Goal: Transaction & Acquisition: Obtain resource

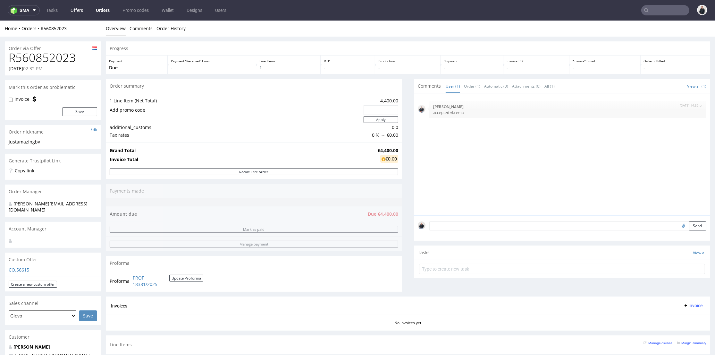
click at [86, 11] on link "Offers" at bounding box center [77, 10] width 20 height 10
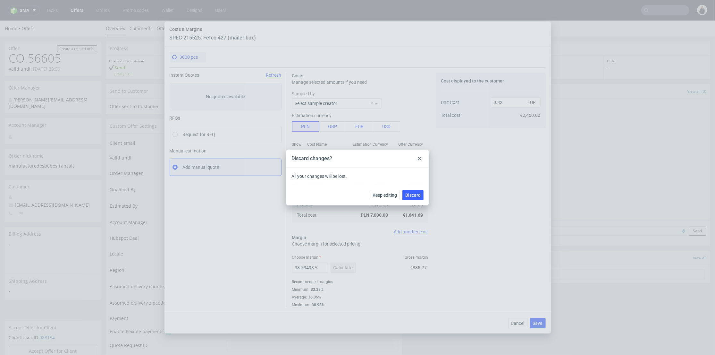
scroll to position [249, 0]
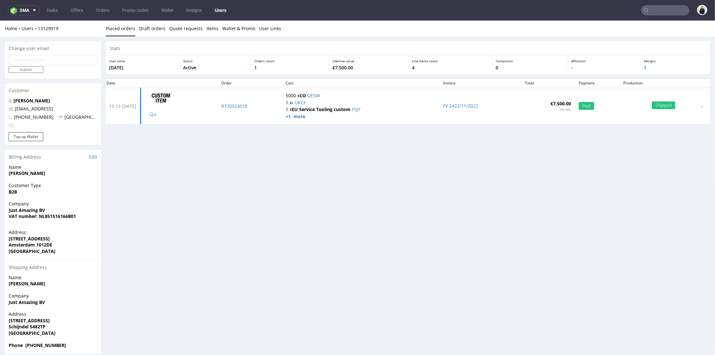
click at [670, 9] on input "text" at bounding box center [666, 10] width 48 height 10
paste input "R131040048"
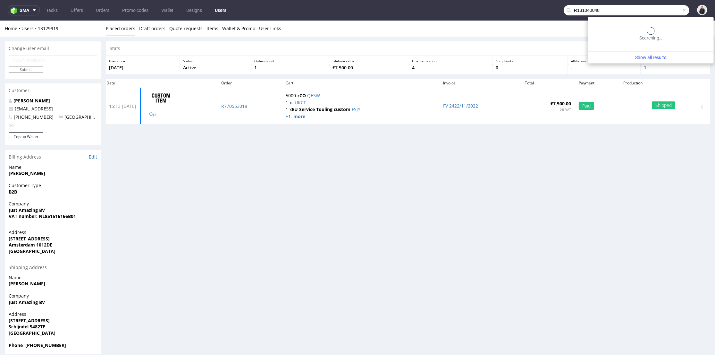
type input "R131040048"
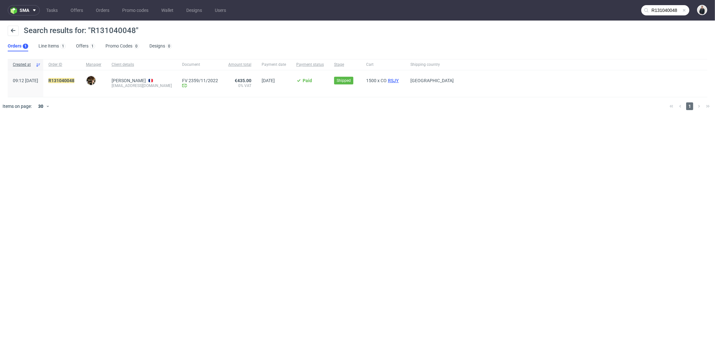
click at [400, 79] on span "RSJY" at bounding box center [393, 80] width 13 height 5
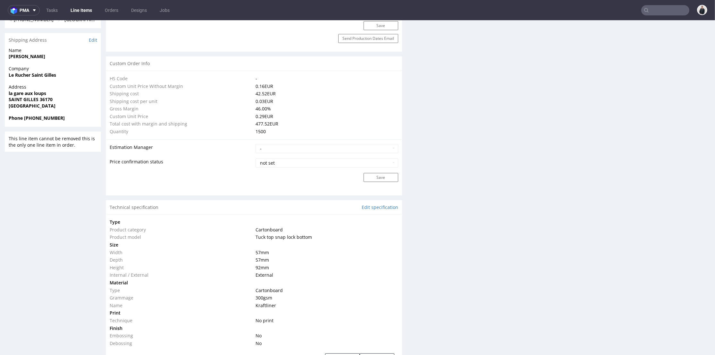
scroll to position [499, 0]
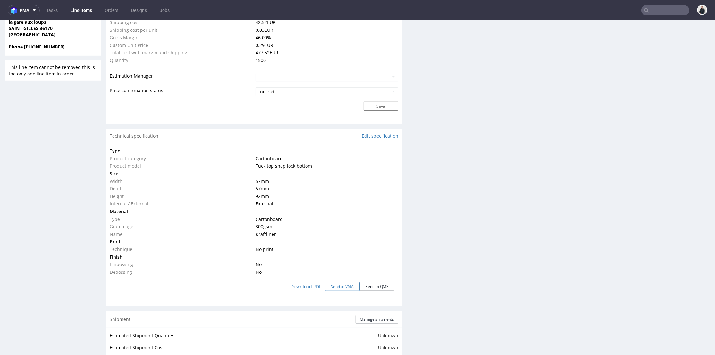
click at [336, 286] on button "Send to VMA" at bounding box center [342, 286] width 35 height 9
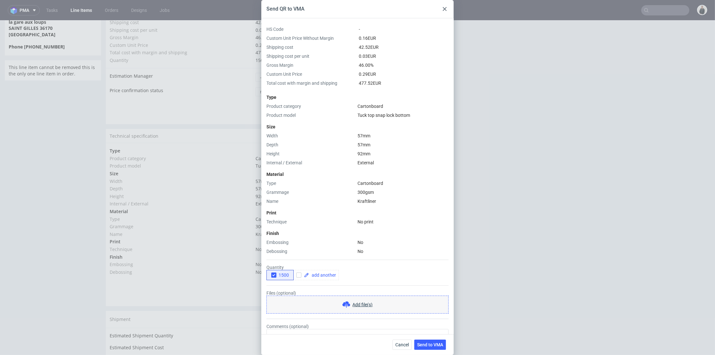
scroll to position [31, 0]
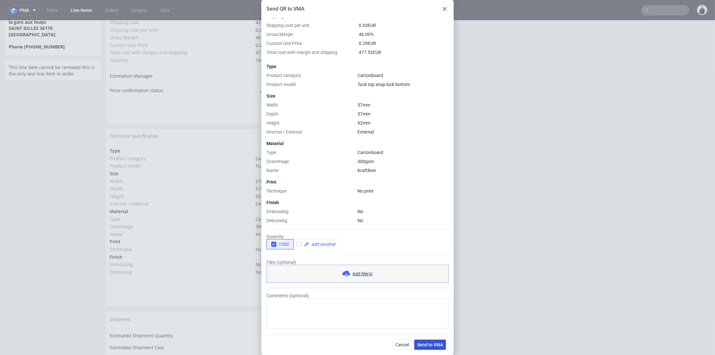
click at [434, 345] on span "Send to VMA" at bounding box center [430, 344] width 26 height 4
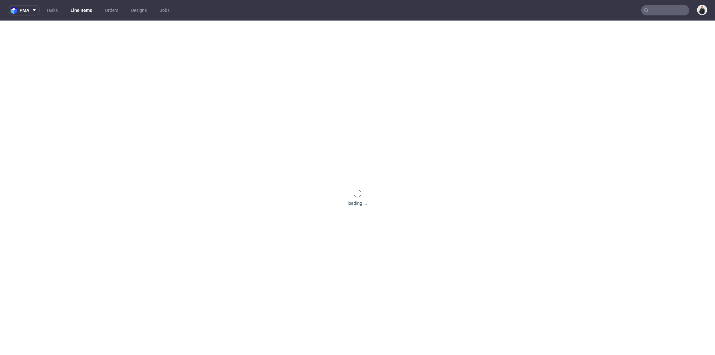
scroll to position [0, 0]
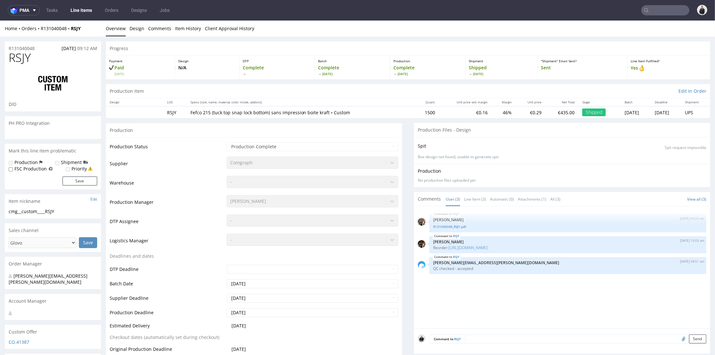
select select "in_progress"
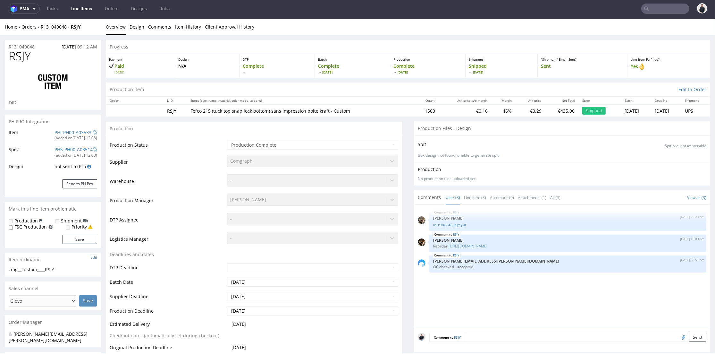
scroll to position [142, 0]
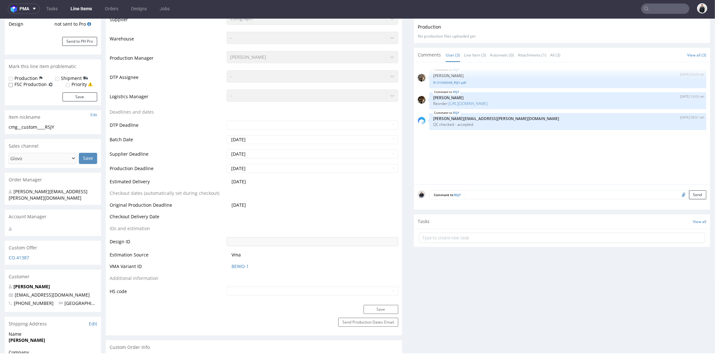
drag, startPoint x: 78, startPoint y: 288, endPoint x: 13, endPoint y: 288, distance: 64.8
click at [13, 292] on p "[EMAIL_ADDRESS][DOMAIN_NAME]" at bounding box center [53, 295] width 89 height 6
copy link "[EMAIL_ADDRESS][DOMAIN_NAME]"
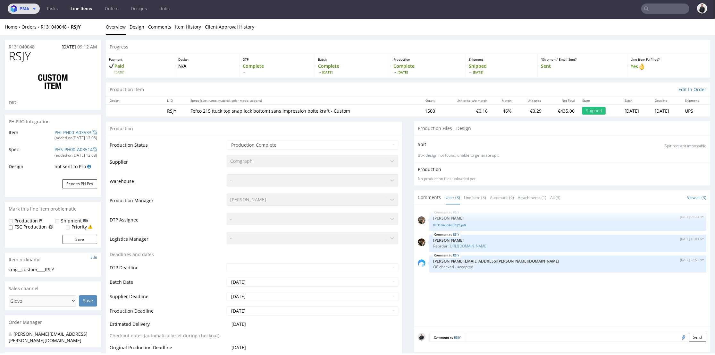
click at [20, 6] on span "pma" at bounding box center [25, 8] width 10 height 4
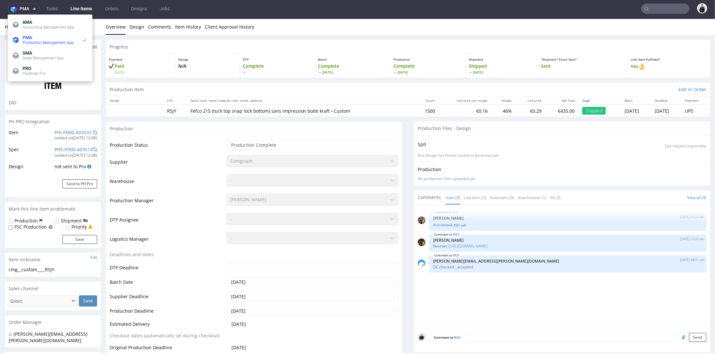
click at [46, 59] on span "Sales Management App" at bounding box center [42, 58] width 41 height 4
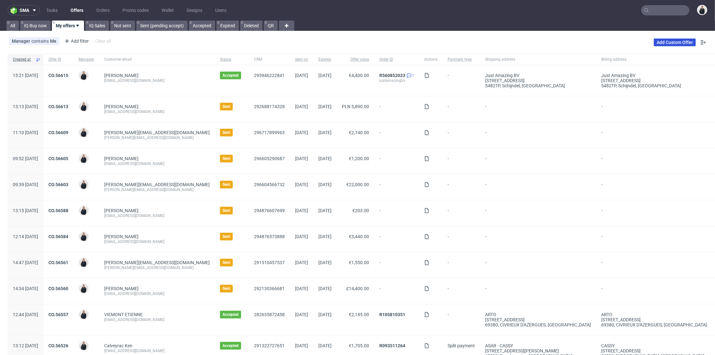
click at [670, 42] on link "Add Custom Offer" at bounding box center [675, 42] width 42 height 8
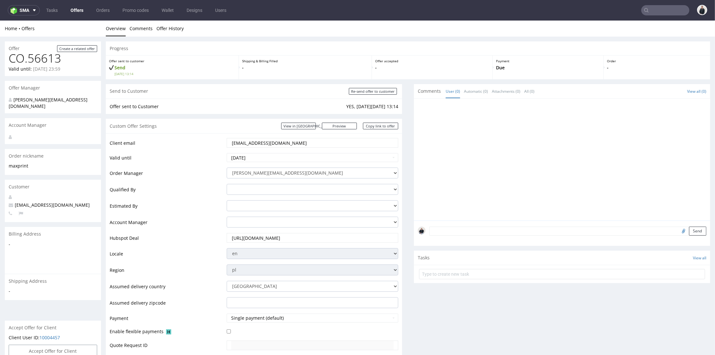
click at [75, 11] on link "Offers" at bounding box center [77, 10] width 21 height 10
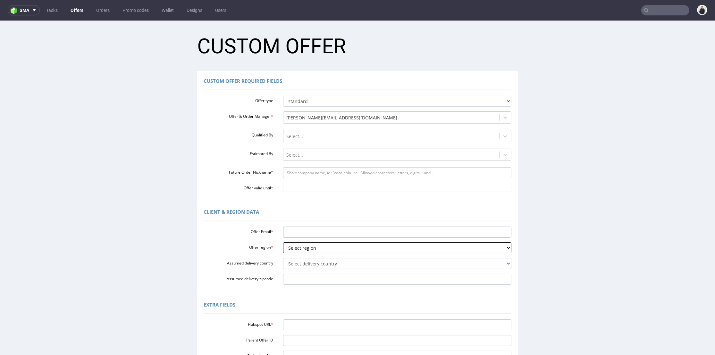
drag, startPoint x: 302, startPoint y: 231, endPoint x: 293, endPoint y: 245, distance: 16.7
click at [302, 232] on input "Offer Email *" at bounding box center [397, 231] width 229 height 11
paste input "[EMAIL_ADDRESS][DOMAIN_NAME]"
type input "[EMAIL_ADDRESS][DOMAIN_NAME]"
click at [292, 249] on select "Select region eu gb de pl fr it es" at bounding box center [397, 247] width 229 height 11
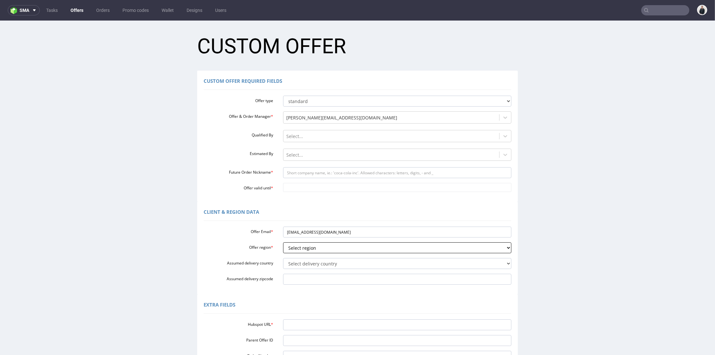
select select "fr"
click at [283, 242] on select "Select region eu gb de pl fr it es" at bounding box center [397, 247] width 229 height 11
click at [300, 265] on select "Select delivery country Andorra Afghanistan Anguilla Albania Armenia Antarctica…" at bounding box center [397, 263] width 229 height 11
select select "75"
click at [283, 258] on select "Select delivery country Andorra Afghanistan Anguilla Albania Armenia Antarctica…" at bounding box center [397, 263] width 229 height 11
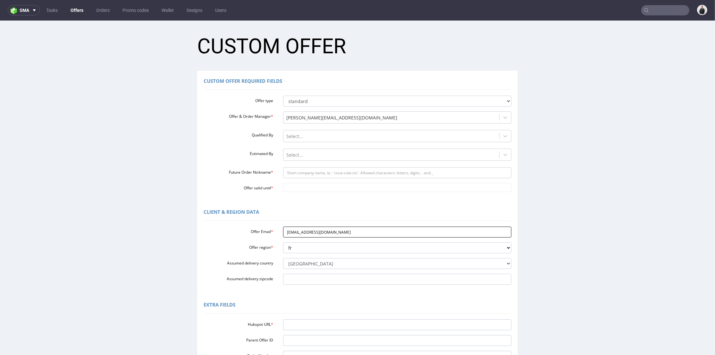
drag, startPoint x: 301, startPoint y: 233, endPoint x: 332, endPoint y: 236, distance: 30.9
click at [332, 236] on input "[EMAIL_ADDRESS][DOMAIN_NAME]" at bounding box center [397, 231] width 229 height 11
drag, startPoint x: 318, startPoint y: 175, endPoint x: 317, endPoint y: 179, distance: 4.6
click at [318, 175] on input "Future Order Nickname *" at bounding box center [397, 172] width 229 height 11
paste input "rucher-saint-gilles"
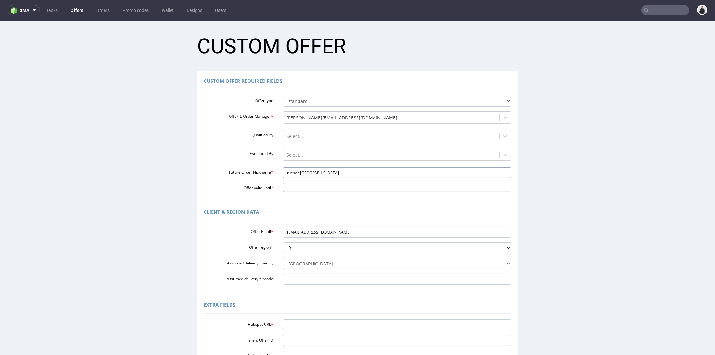
type input "rucher-saint-gilles"
click at [313, 186] on input "Offer valid until *" at bounding box center [397, 187] width 229 height 9
click at [341, 180] on td "6" at bounding box center [343, 178] width 10 height 10
drag, startPoint x: 336, startPoint y: 192, endPoint x: 341, endPoint y: 181, distance: 12.1
click at [336, 192] on input "2025-09-06" at bounding box center [397, 187] width 229 height 9
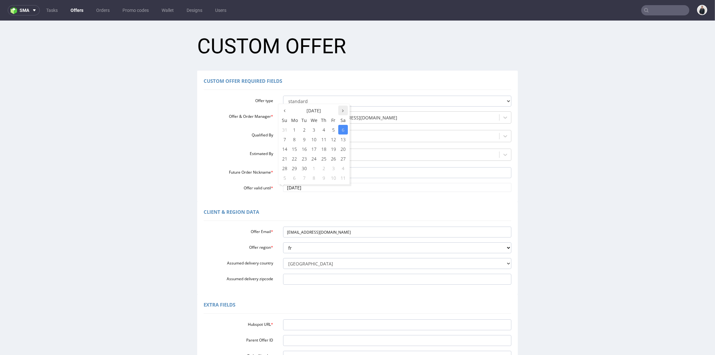
click at [342, 110] on th at bounding box center [343, 111] width 10 height 10
click at [285, 109] on th at bounding box center [285, 111] width 10 height 10
click at [337, 142] on td "12" at bounding box center [334, 139] width 10 height 10
type input "2025-09-12"
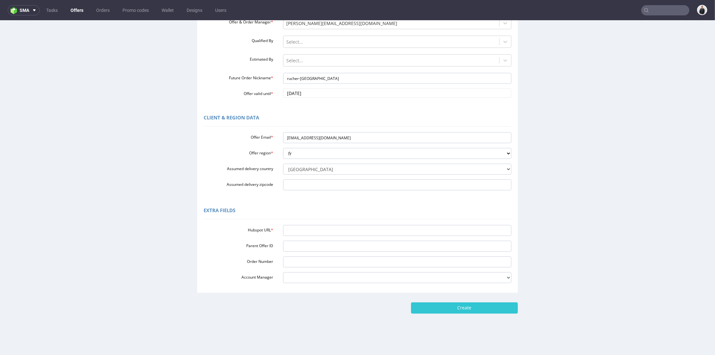
drag, startPoint x: 348, startPoint y: 224, endPoint x: 419, endPoint y: 41, distance: 196.0
click at [348, 223] on div "Hubspot URL * Parent Offer ID Order Number Account Manager adrian.margula@packh…" at bounding box center [358, 252] width 308 height 61
drag, startPoint x: 309, startPoint y: 228, endPoint x: 373, endPoint y: 266, distance: 74.7
click at [309, 229] on input "Hubspot URL *" at bounding box center [397, 230] width 229 height 11
paste input "https://app-eu1.hubspot.com/contacts/25600958/record/0-3/298306661599"
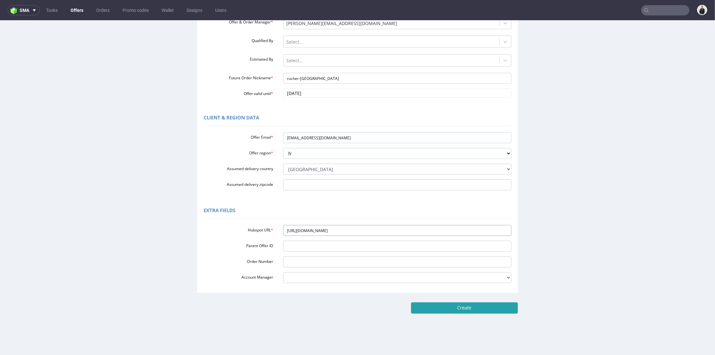
type input "https://app-eu1.hubspot.com/contacts/25600958/record/0-3/298306661599"
click at [444, 310] on input "Create" at bounding box center [464, 307] width 107 height 11
type input "Please wait..."
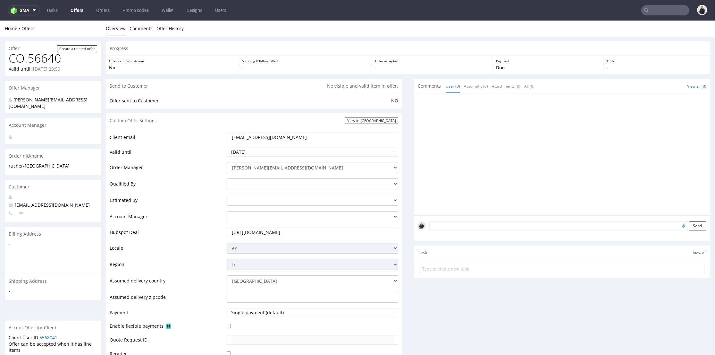
scroll to position [178, 0]
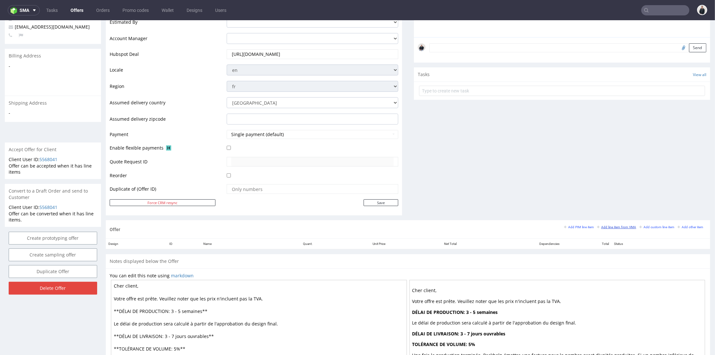
click at [601, 225] on link "Add line item from VMA" at bounding box center [616, 227] width 39 height 4
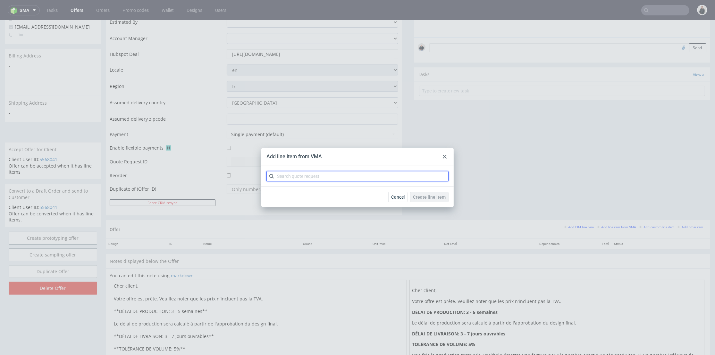
click at [345, 178] on input "text" at bounding box center [358, 176] width 182 height 10
type input "cbfr"
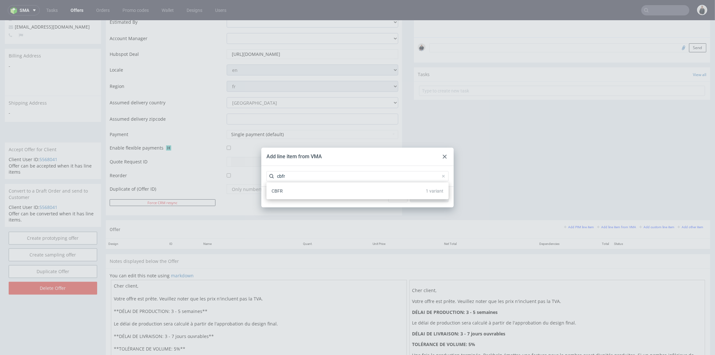
click at [339, 189] on div "CBFR 1 variant" at bounding box center [357, 191] width 177 height 12
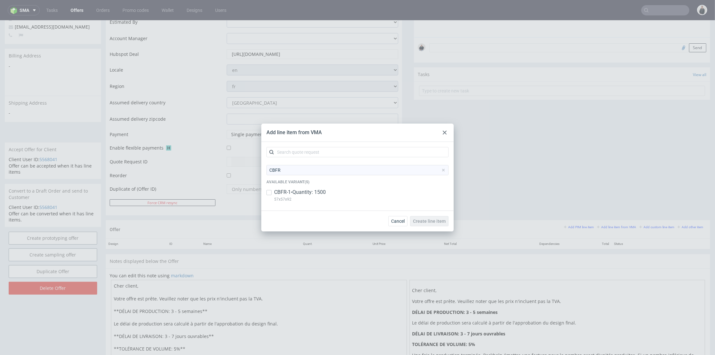
click at [314, 192] on p "CBFR-1 • Quantity: 1500" at bounding box center [300, 192] width 52 height 7
checkbox input "true"
click at [436, 224] on button "Create line item" at bounding box center [429, 221] width 38 height 10
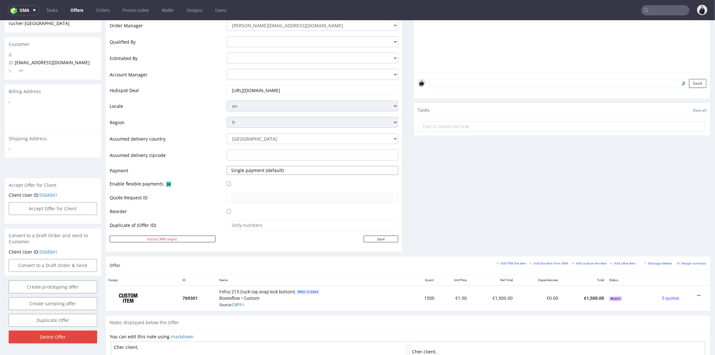
scroll to position [214, 0]
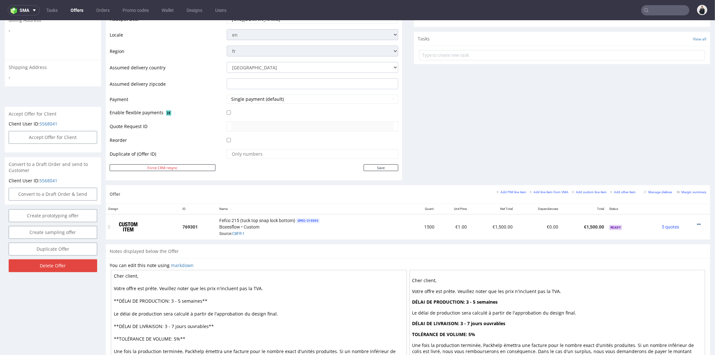
click at [686, 222] on div at bounding box center [694, 224] width 19 height 6
click at [697, 222] on icon at bounding box center [699, 224] width 4 height 4
click at [667, 149] on li "Edit item price" at bounding box center [668, 153] width 62 height 12
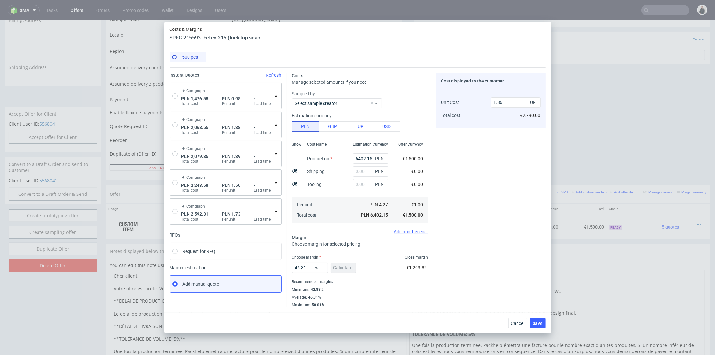
click at [174, 98] on div "Comgraph PLN 1,476.58 Total cost PLN 0.98 Per unit - Lead time" at bounding box center [225, 96] width 111 height 26
click at [174, 97] on input "radio" at bounding box center [175, 95] width 5 height 5
radio input "true"
radio input "false"
type input "869.31"
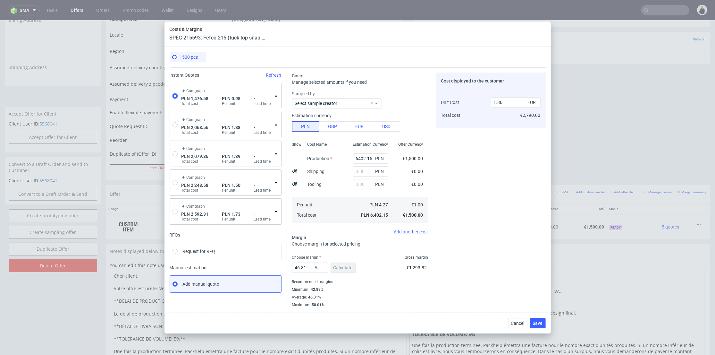
type input "607.27"
type input "0.23"
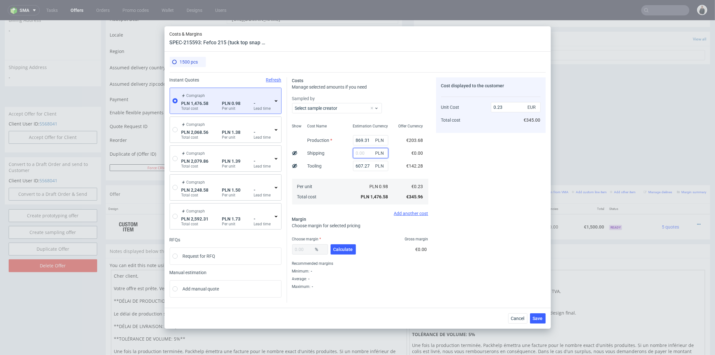
click at [356, 152] on input "text" at bounding box center [370, 153] width 35 height 10
type input "80"
type input "0.24"
type input "80"
click at [339, 248] on span "Calculate" at bounding box center [344, 249] width 20 height 4
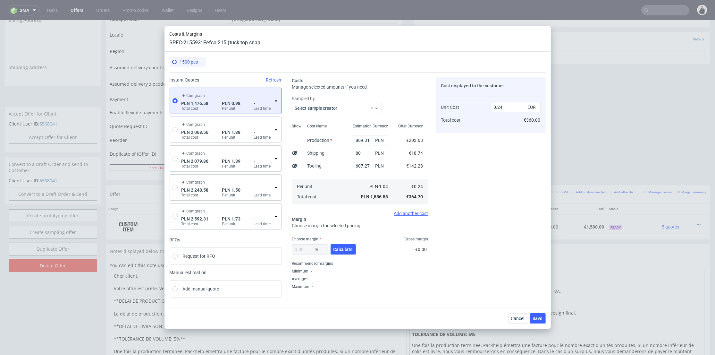
type input "46.06"
type input "0.44"
drag, startPoint x: 308, startPoint y: 247, endPoint x: 256, endPoint y: 244, distance: 52.0
click at [256, 244] on div "Instant Quotes Refresh Comgraph PLN 1,476.58 Total cost PLN 0.98 Per unit - Lea…" at bounding box center [358, 187] width 376 height 230
type input "43"
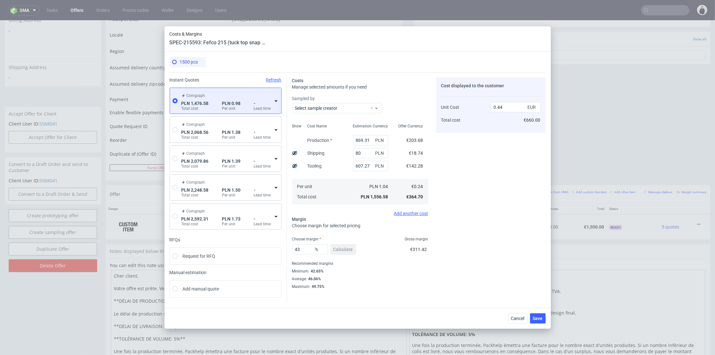
click at [519, 238] on div "Cost displayed to the customer Unit Cost Total cost 0.44 EUR €660.00" at bounding box center [491, 183] width 110 height 212
type input "0.42"
click at [537, 316] on span "Save" at bounding box center [538, 318] width 10 height 4
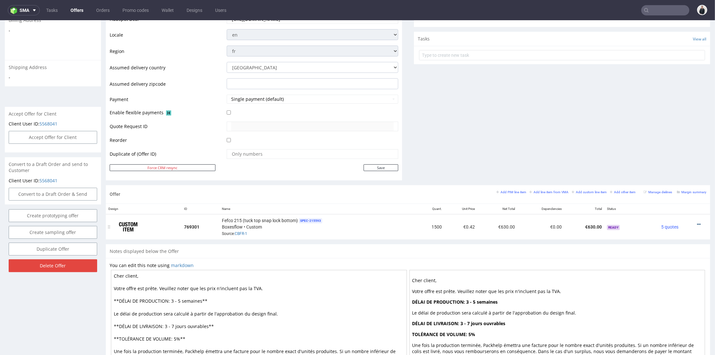
click at [697, 224] on icon at bounding box center [699, 224] width 4 height 4
click at [665, 154] on span "Edit item price" at bounding box center [670, 153] width 52 height 6
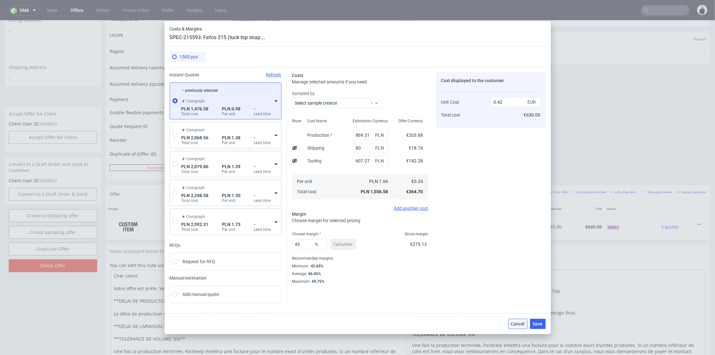
click at [510, 323] on button "Cancel" at bounding box center [517, 324] width 19 height 10
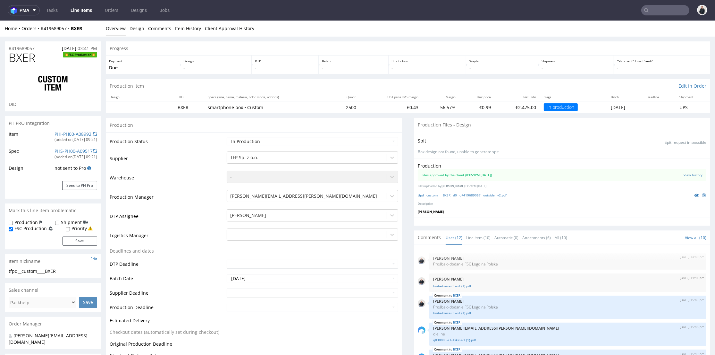
scroll to position [172, 0]
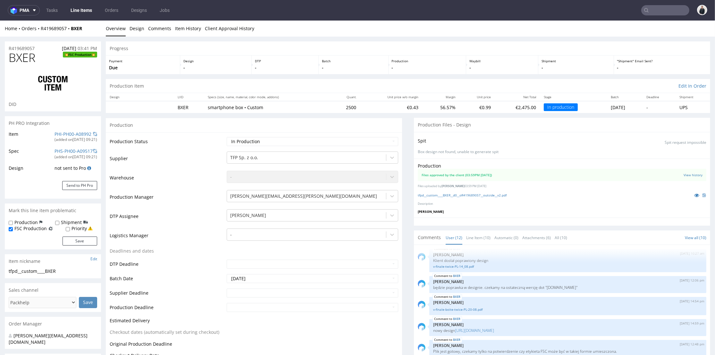
click at [659, 4] on nav "pma Tasks Line Items Orders Designs Jobs" at bounding box center [357, 10] width 715 height 21
click at [653, 12] on input "text" at bounding box center [666, 10] width 48 height 10
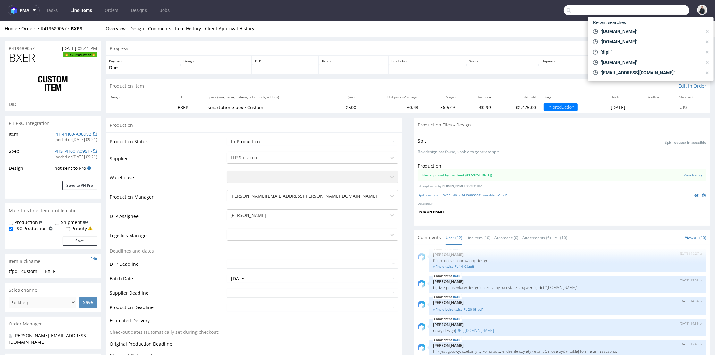
paste input "RSJY"
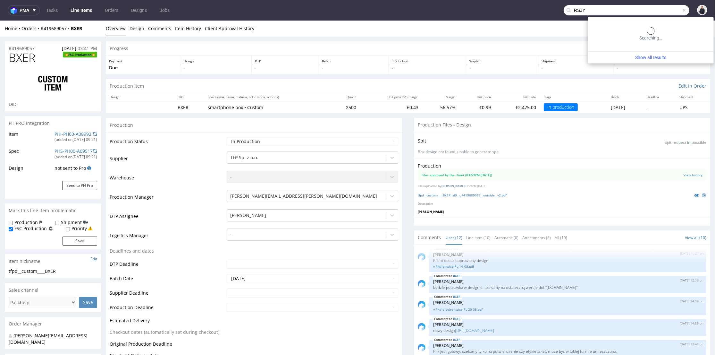
type input "RSJY"
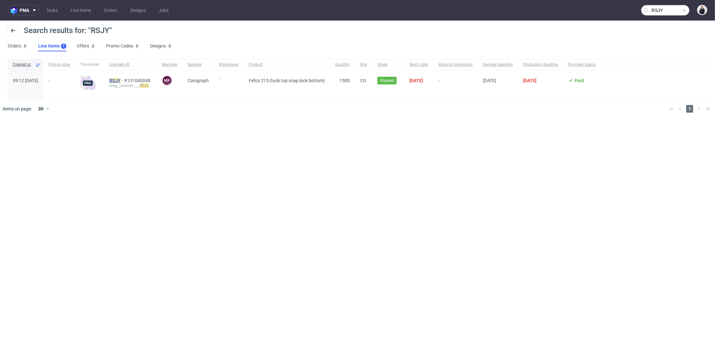
click at [121, 80] on mark "RSJY" at bounding box center [114, 80] width 11 height 5
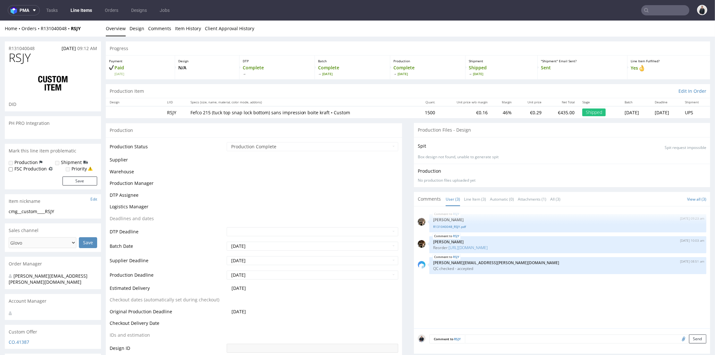
select select "in_progress"
